Goal: Task Accomplishment & Management: Manage account settings

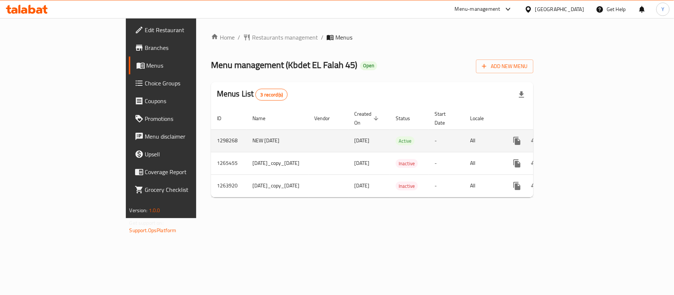
click at [579, 132] on link "enhanced table" at bounding box center [571, 141] width 18 height 18
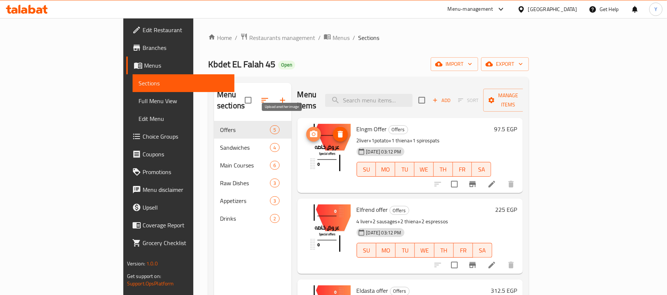
click at [309, 130] on icon "upload picture" at bounding box center [313, 134] width 9 height 9
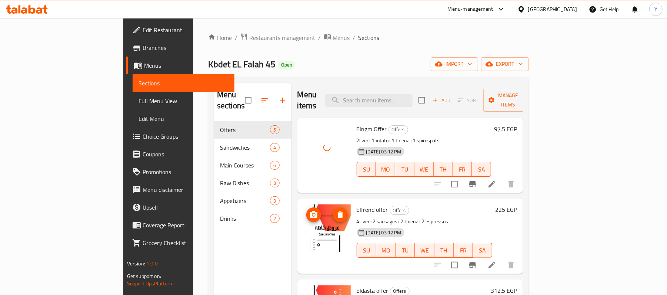
click at [303, 205] on img at bounding box center [326, 228] width 47 height 47
click at [306, 211] on span "upload picture" at bounding box center [313, 215] width 15 height 9
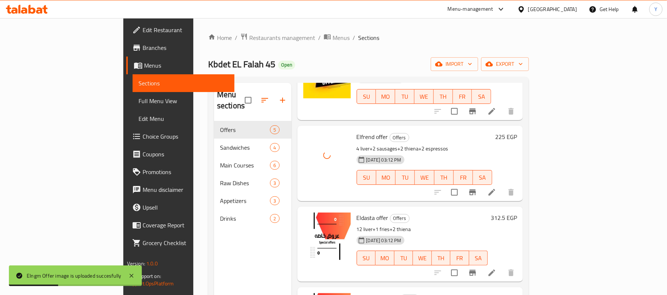
scroll to position [127, 0]
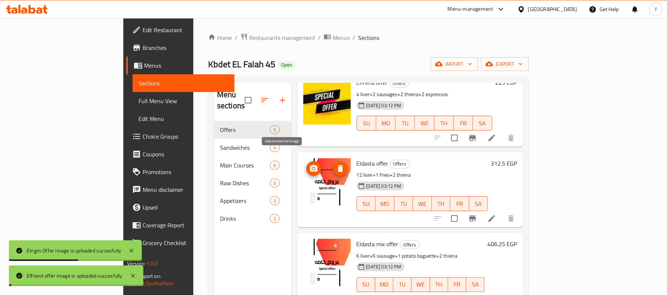
click at [312, 168] on circle "upload picture" at bounding box center [313, 169] width 2 height 2
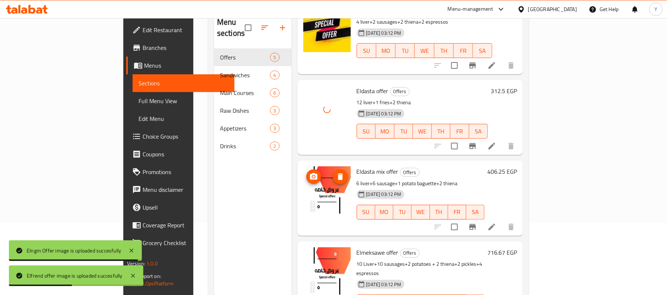
scroll to position [74, 0]
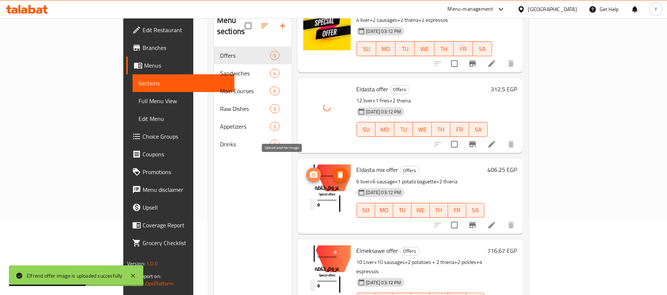
click at [309, 171] on icon "upload picture" at bounding box center [313, 175] width 9 height 9
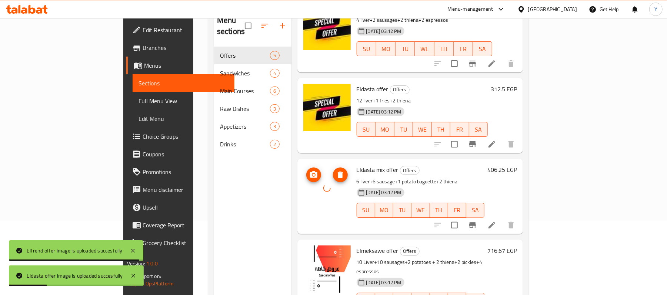
scroll to position [104, 0]
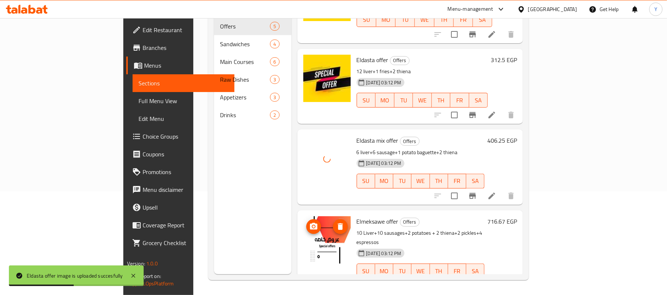
click at [310, 223] on icon "upload picture" at bounding box center [313, 226] width 7 height 7
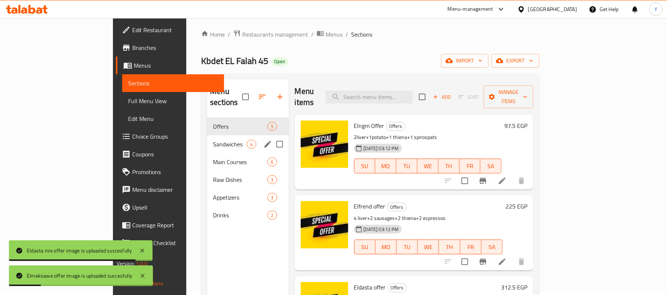
scroll to position [4, 0]
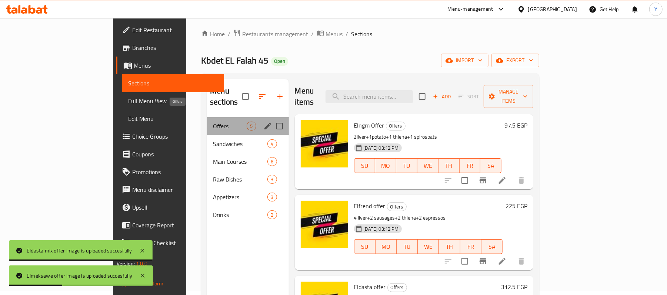
click at [215, 122] on span "Offers" at bounding box center [230, 126] width 34 height 9
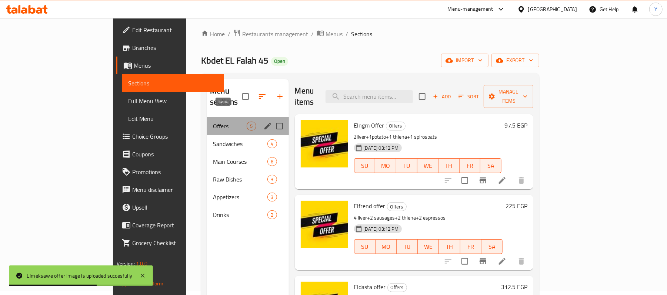
click at [247, 123] on span "5" at bounding box center [251, 126] width 9 height 7
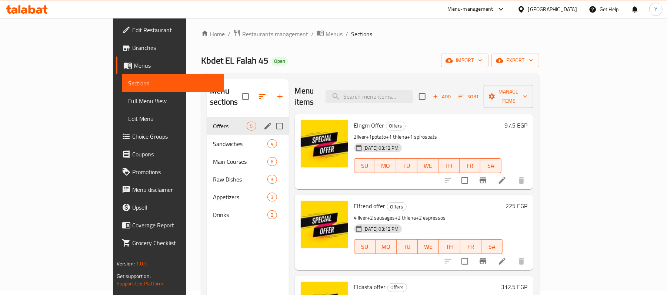
click at [263, 122] on icon "edit" at bounding box center [267, 126] width 9 height 9
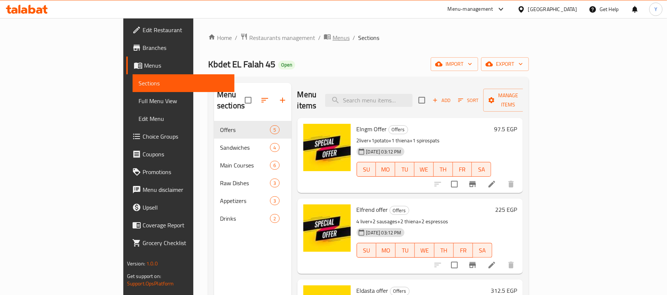
click at [332, 40] on span "Menus" at bounding box center [340, 37] width 17 height 9
